Goal: Task Accomplishment & Management: Manage account settings

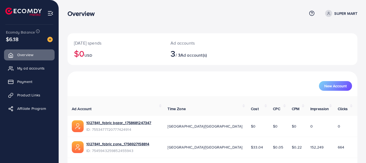
scroll to position [33, 0]
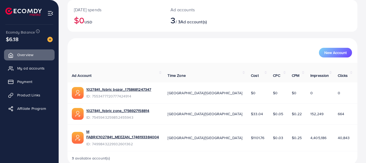
click at [48, 42] on img at bounding box center [49, 39] width 5 height 5
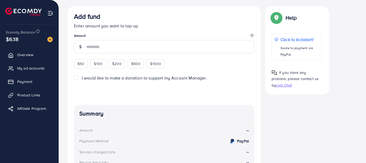
scroll to position [95, 0]
click at [83, 68] on div "$50" at bounding box center [81, 64] width 14 height 9
type input "**"
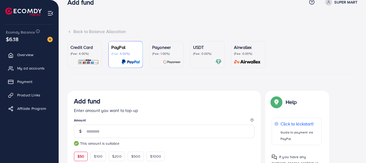
scroll to position [0, 0]
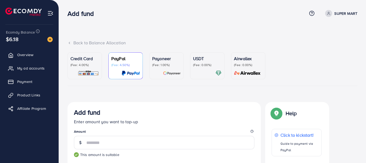
click at [209, 57] on p "USDT" at bounding box center [207, 58] width 29 height 6
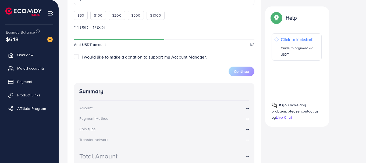
scroll to position [179, 0]
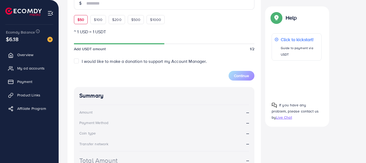
click at [83, 23] on div "$50" at bounding box center [81, 19] width 14 height 9
type input "**"
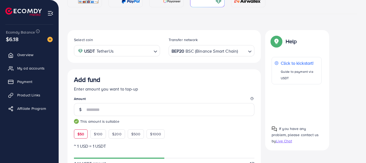
scroll to position [71, 0]
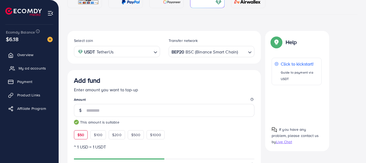
click at [29, 65] on link "My ad accounts" at bounding box center [29, 68] width 51 height 11
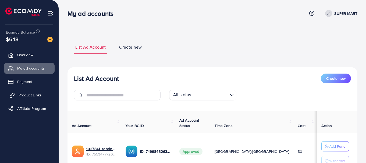
click at [39, 96] on span "Product Links" at bounding box center [30, 95] width 23 height 5
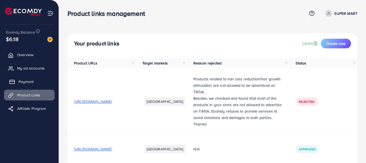
click at [29, 78] on link "Payment" at bounding box center [29, 81] width 51 height 11
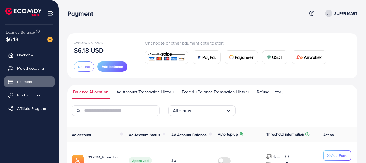
click at [161, 96] on link "Ad Account Transaction History" at bounding box center [145, 94] width 60 height 10
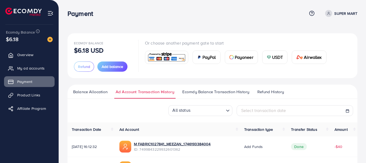
click at [217, 90] on span "Ecomdy Balance Transaction History" at bounding box center [215, 92] width 67 height 6
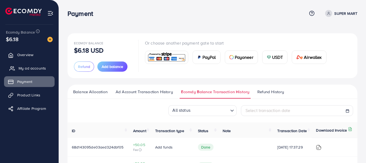
click at [28, 64] on link "My ad accounts" at bounding box center [29, 68] width 51 height 11
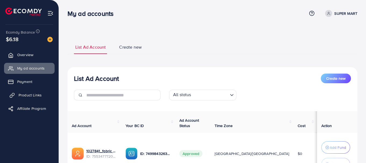
click at [38, 99] on link "Product Links" at bounding box center [29, 95] width 51 height 11
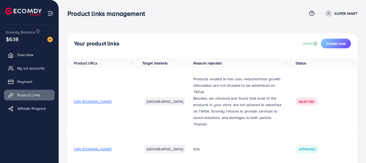
click at [13, 40] on span "$6.18" at bounding box center [12, 39] width 13 height 8
click at [52, 39] on img at bounding box center [49, 39] width 5 height 5
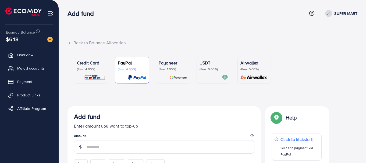
scroll to position [152, 0]
